Goal: Information Seeking & Learning: Learn about a topic

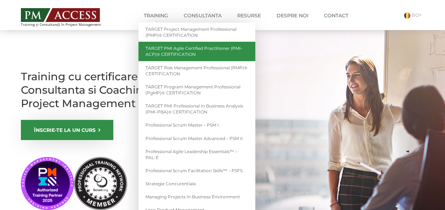
click at [186, 50] on link "TARGET PMI Agile Certified Practitioner (PMI-ACP)® CERTIFICATION" at bounding box center [196, 51] width 117 height 19
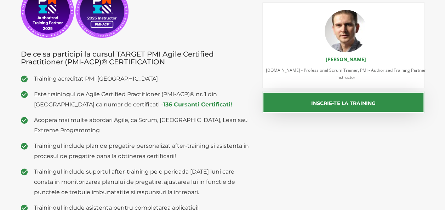
scroll to position [131, 0]
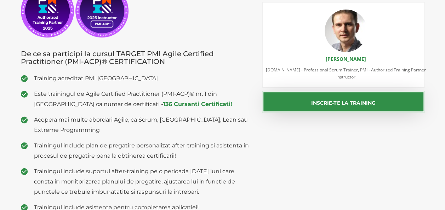
click at [227, 62] on h3 "De ce sa participi la cursul TARGET PMI Agile Certified Practitioner (PMI-ACP)®…" at bounding box center [136, 58] width 231 height 16
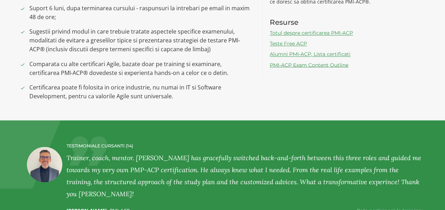
scroll to position [610, 0]
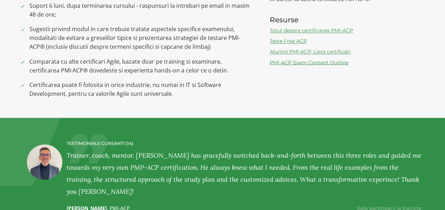
click at [324, 49] on link "Alumni PMI-ACP, Lista certificati" at bounding box center [310, 52] width 81 height 6
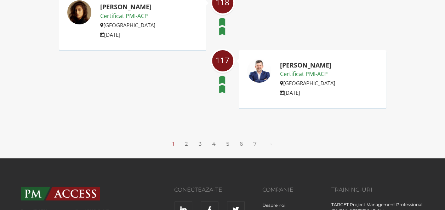
scroll to position [1147, 0]
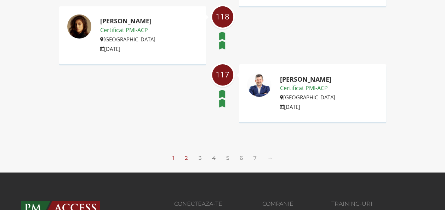
click at [188, 158] on link "2" at bounding box center [186, 158] width 3 height 7
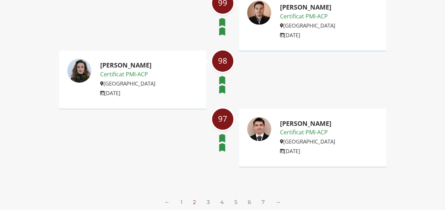
scroll to position [1249, 0]
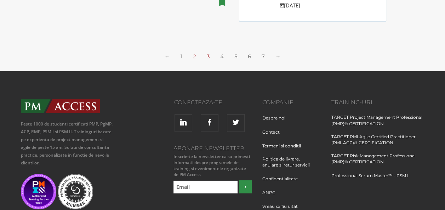
click at [208, 54] on link "3" at bounding box center [208, 56] width 3 height 7
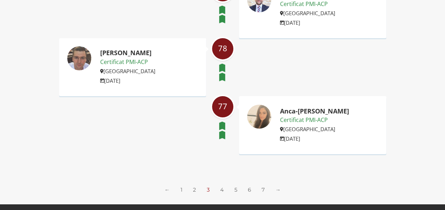
scroll to position [1144, 0]
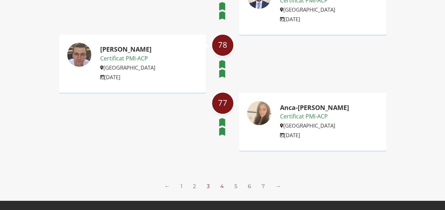
click at [221, 183] on link "4" at bounding box center [222, 186] width 4 height 7
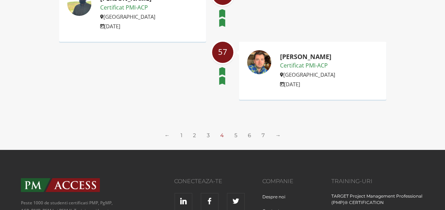
scroll to position [1170, 0]
click at [235, 135] on link "5" at bounding box center [235, 135] width 3 height 7
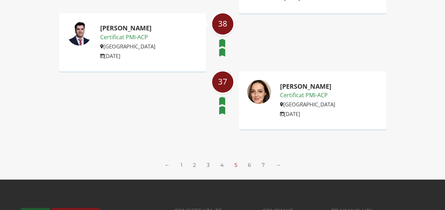
scroll to position [1141, 0]
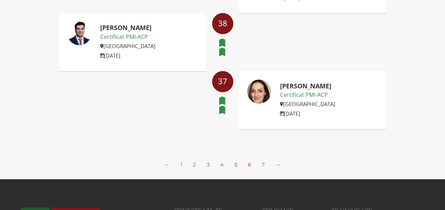
click at [249, 165] on link "6" at bounding box center [249, 164] width 3 height 7
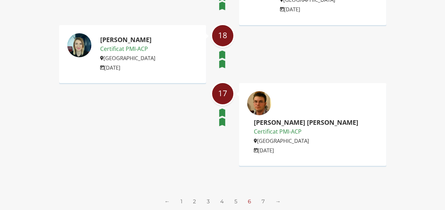
scroll to position [1160, 0]
click at [262, 199] on link "7" at bounding box center [263, 202] width 3 height 7
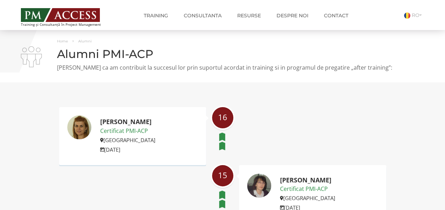
click at [74, 14] on img at bounding box center [60, 15] width 79 height 14
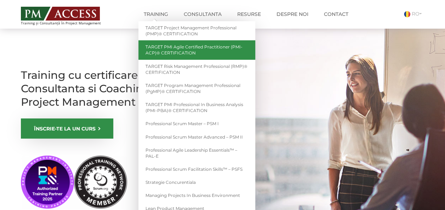
scroll to position [5, 0]
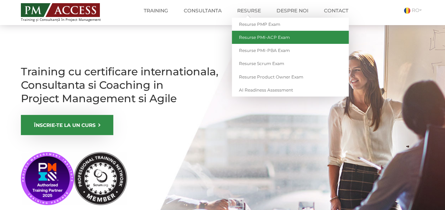
click at [268, 38] on link "Resurse PMI-ACP Exam" at bounding box center [290, 37] width 117 height 13
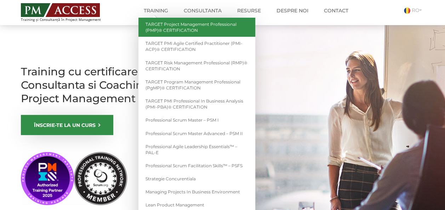
click at [159, 29] on link "TARGET Project Management Professional (PMP)® CERTIFICATION" at bounding box center [196, 27] width 117 height 19
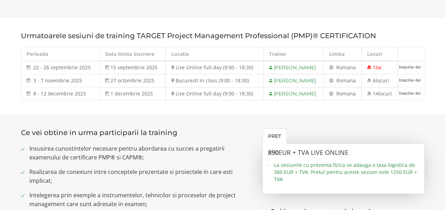
scroll to position [373, 0]
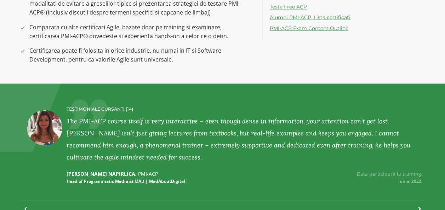
scroll to position [646, 0]
